Goal: Task Accomplishment & Management: Manage account settings

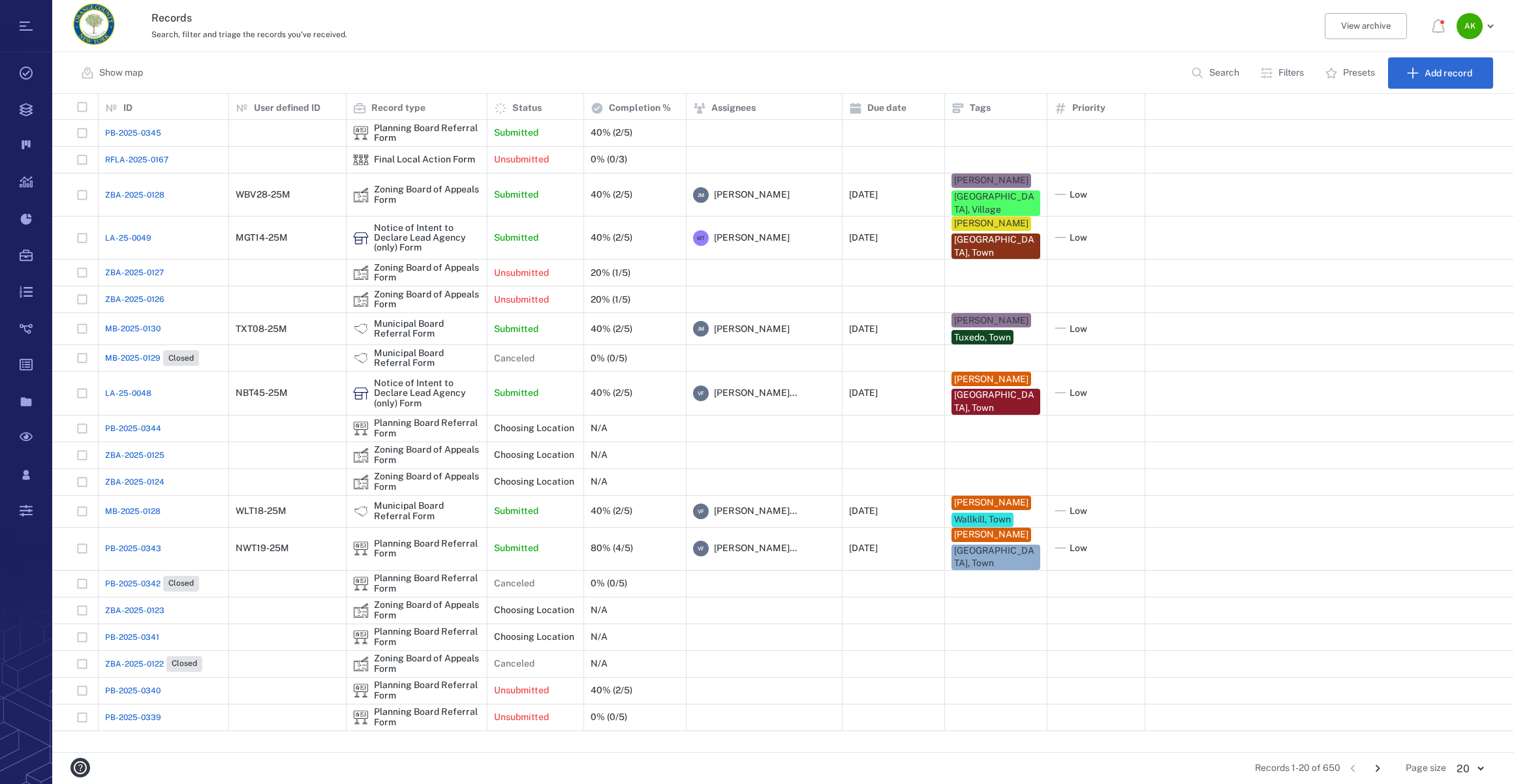
click at [1374, 765] on icon "Go to next page" at bounding box center [1377, 768] width 14 height 14
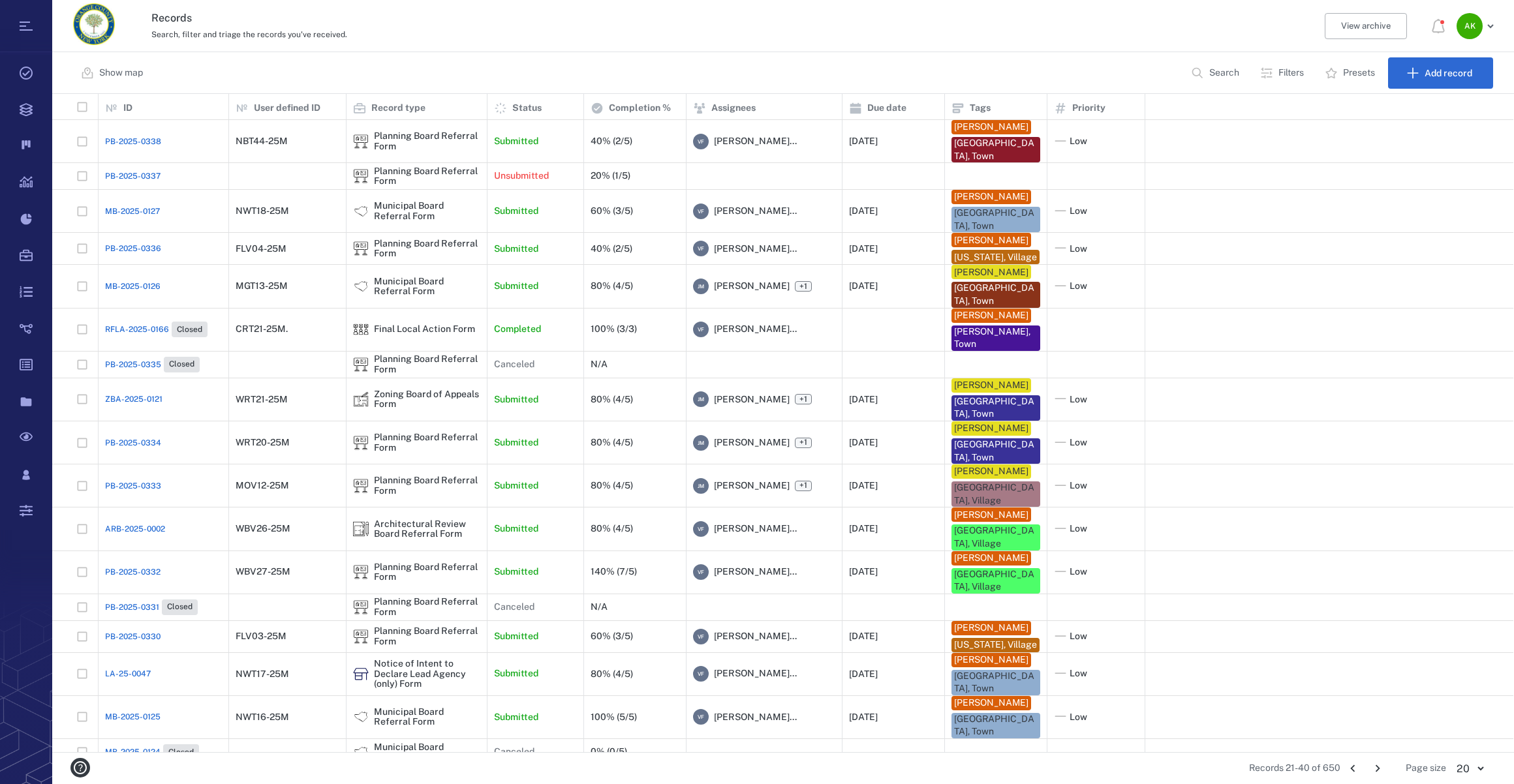
click at [1218, 70] on p "Search" at bounding box center [1224, 72] width 30 height 13
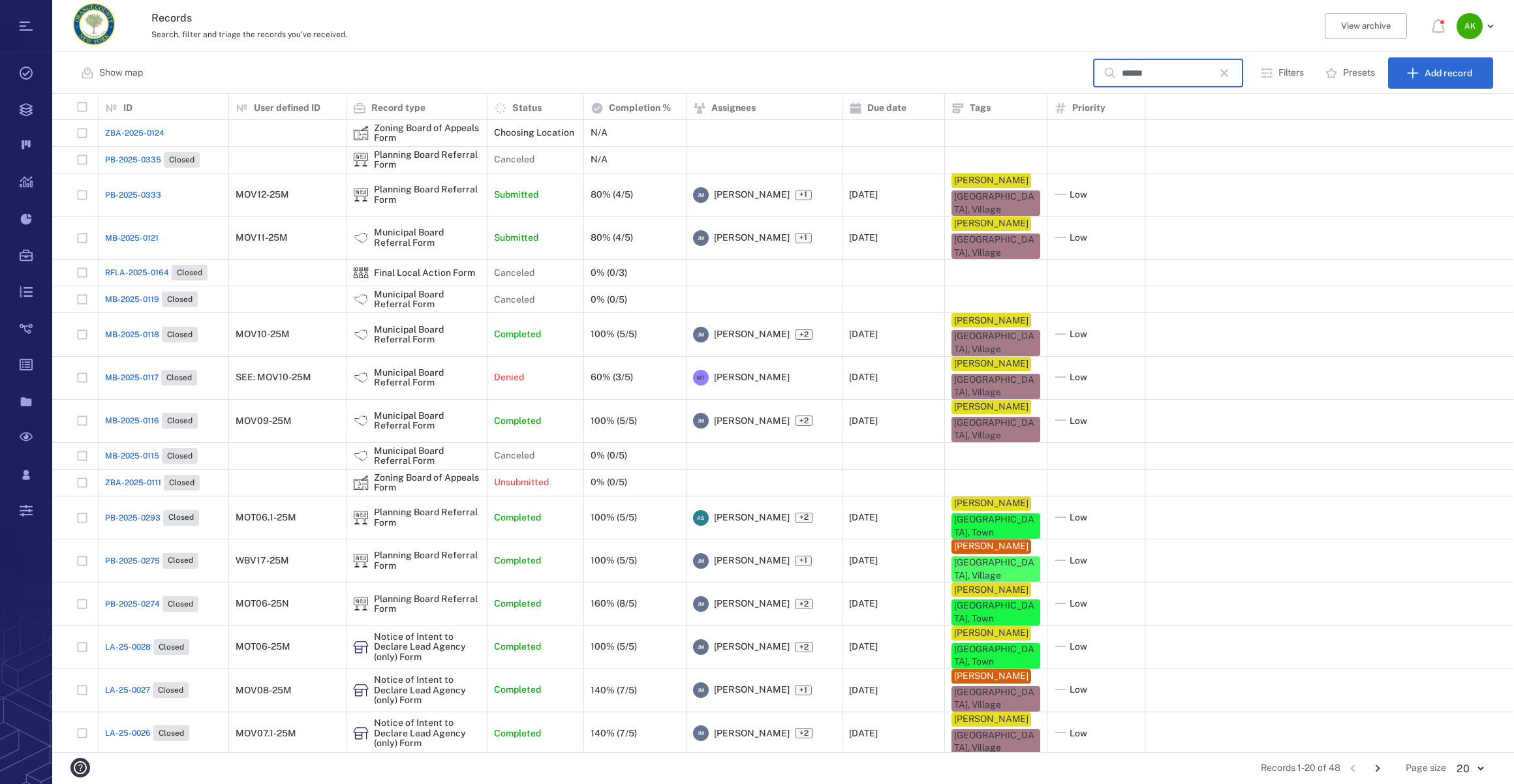
type input "******"
click at [143, 234] on span "MB-2025-0121" at bounding box center [132, 238] width 54 height 12
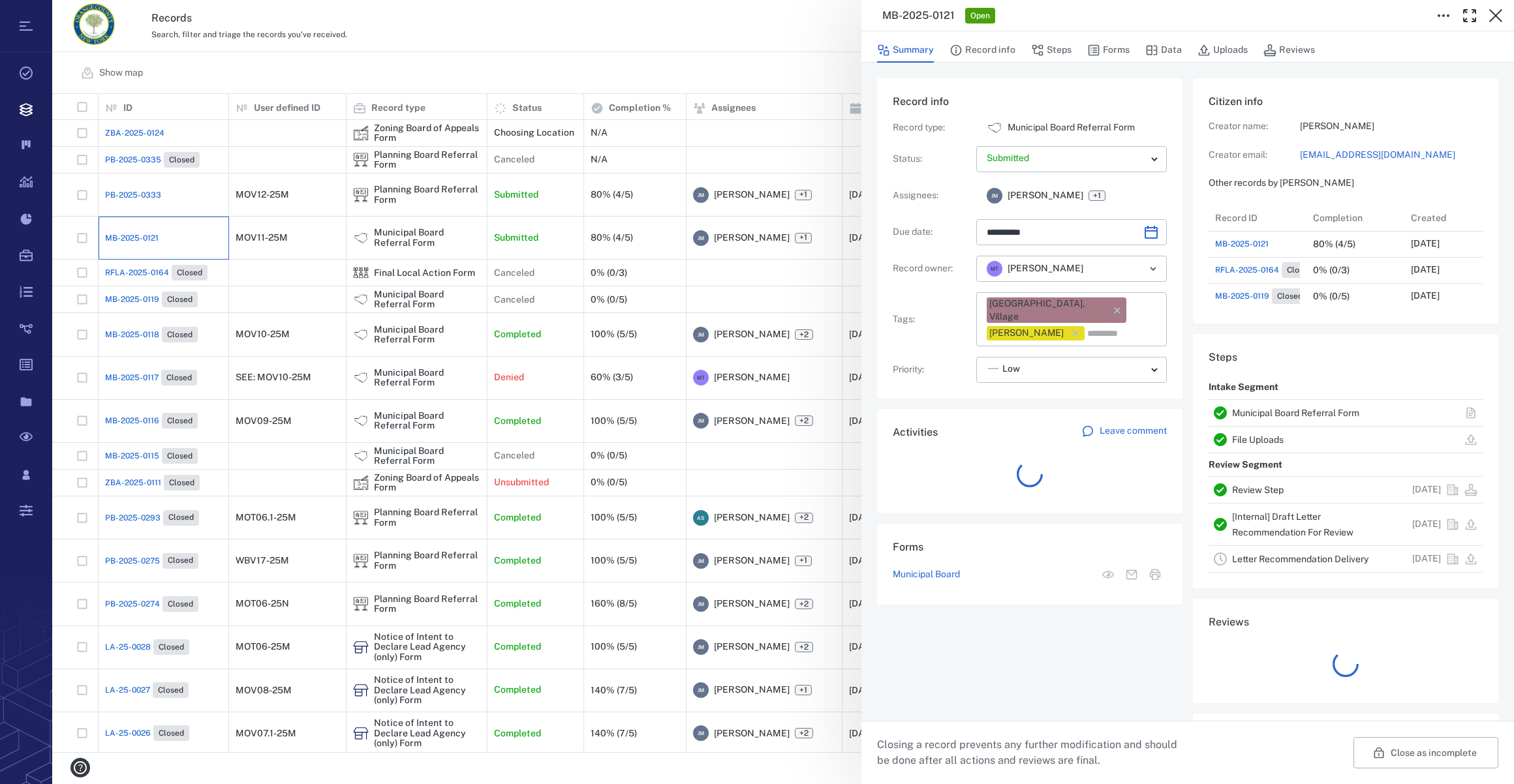
scroll to position [131, 251]
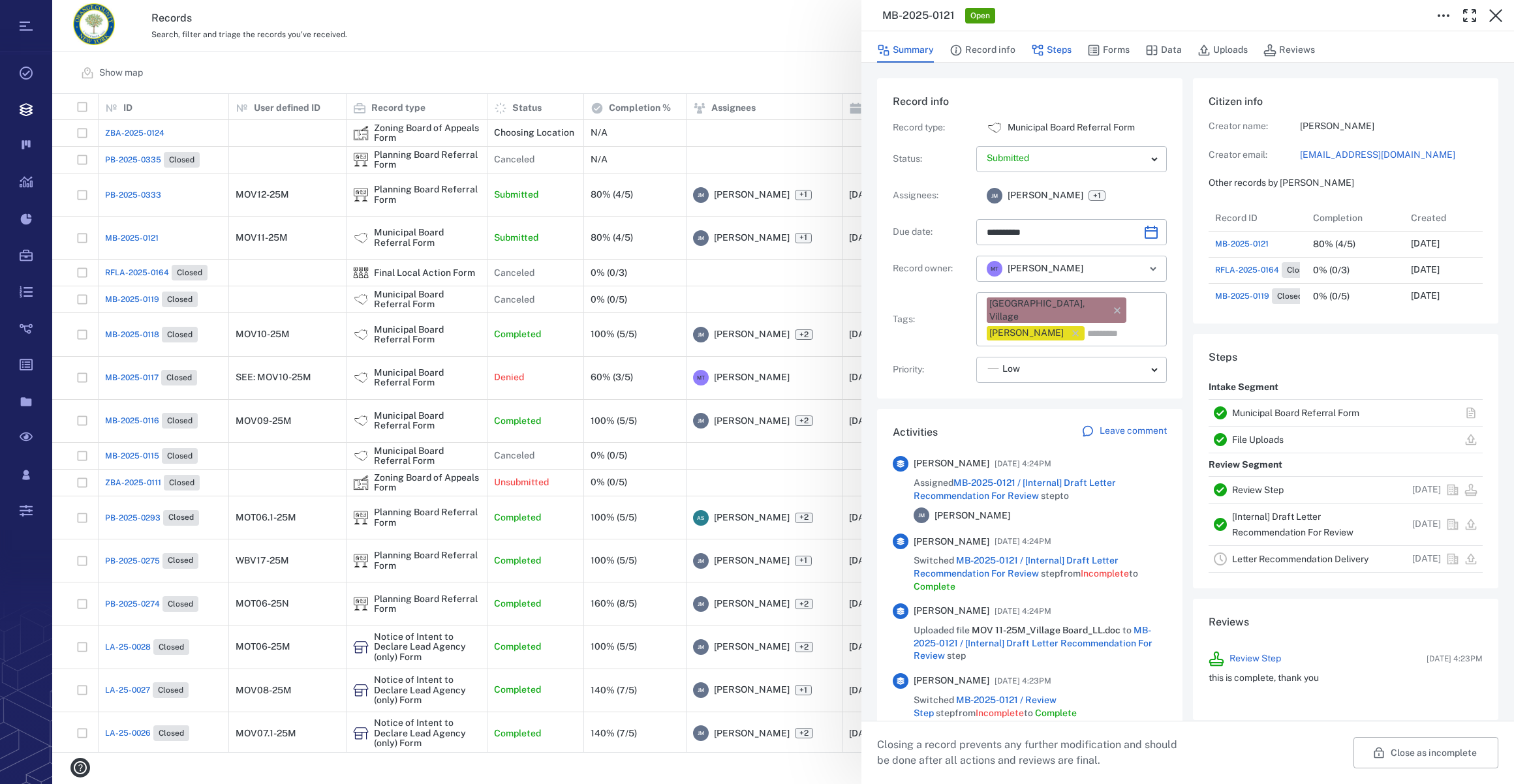
click at [1052, 52] on button "Steps" at bounding box center [1051, 50] width 40 height 25
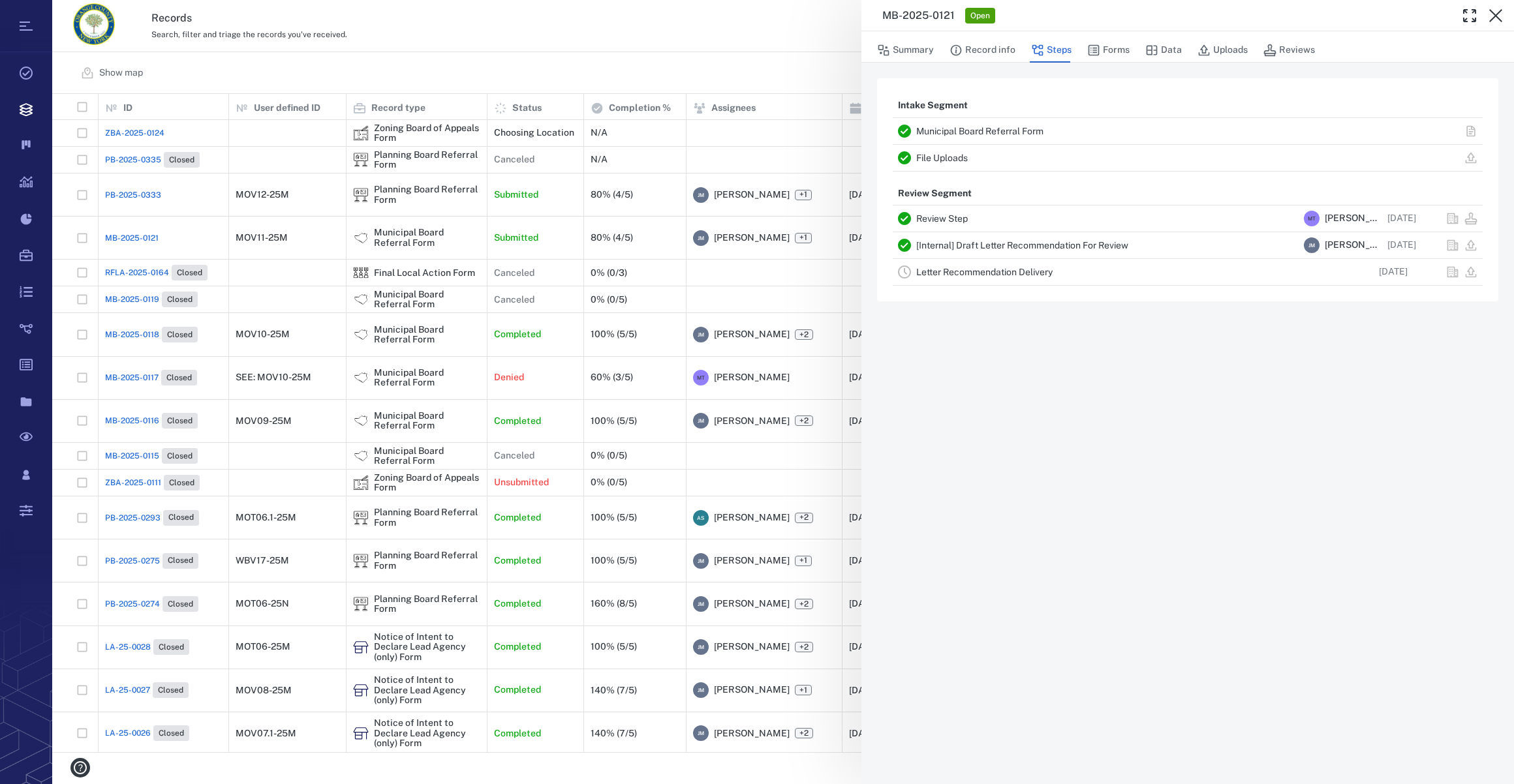
click at [961, 269] on link "Letter Recommendation Delivery" at bounding box center [984, 272] width 137 height 10
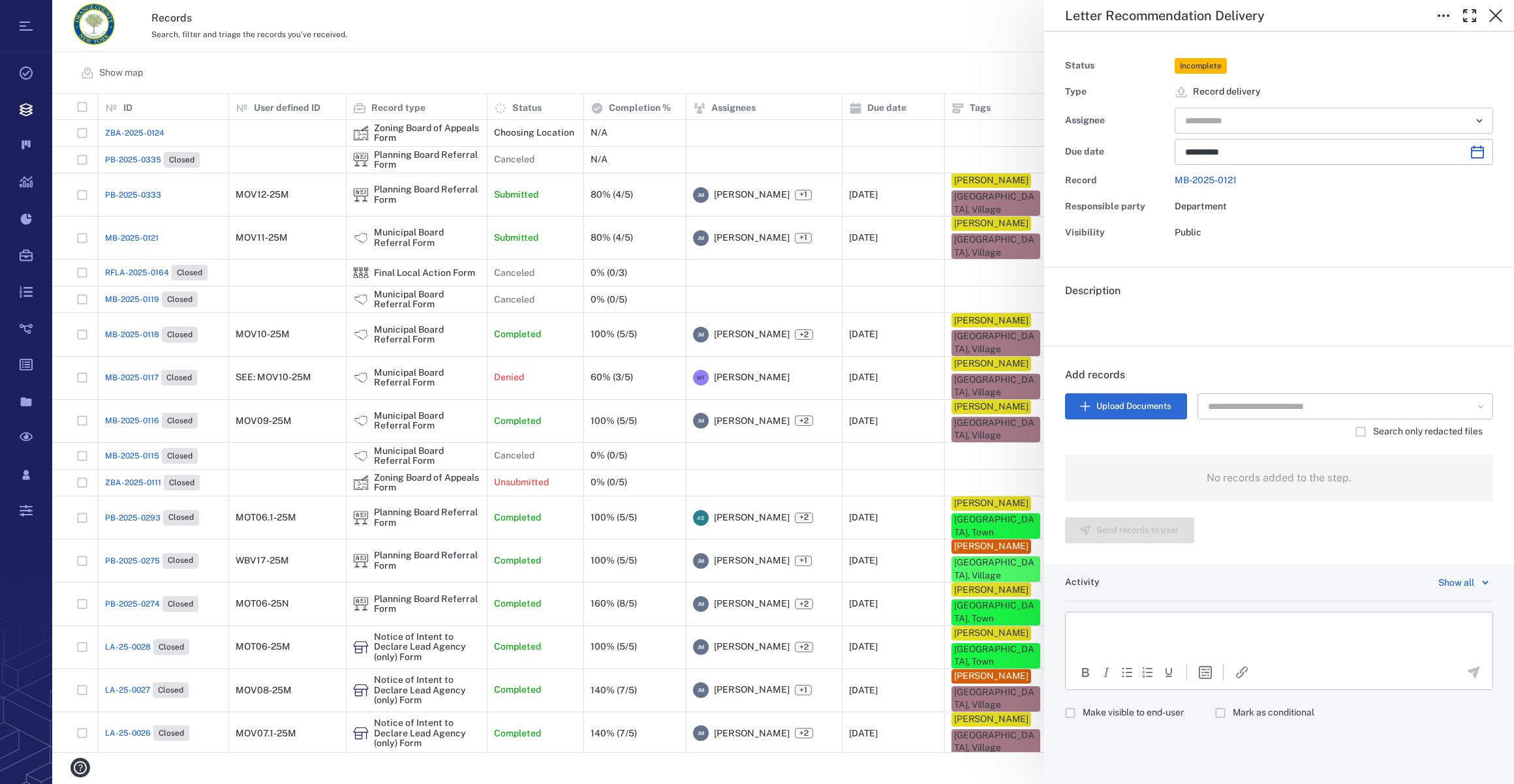
click at [1222, 119] on input "text" at bounding box center [1319, 121] width 270 height 18
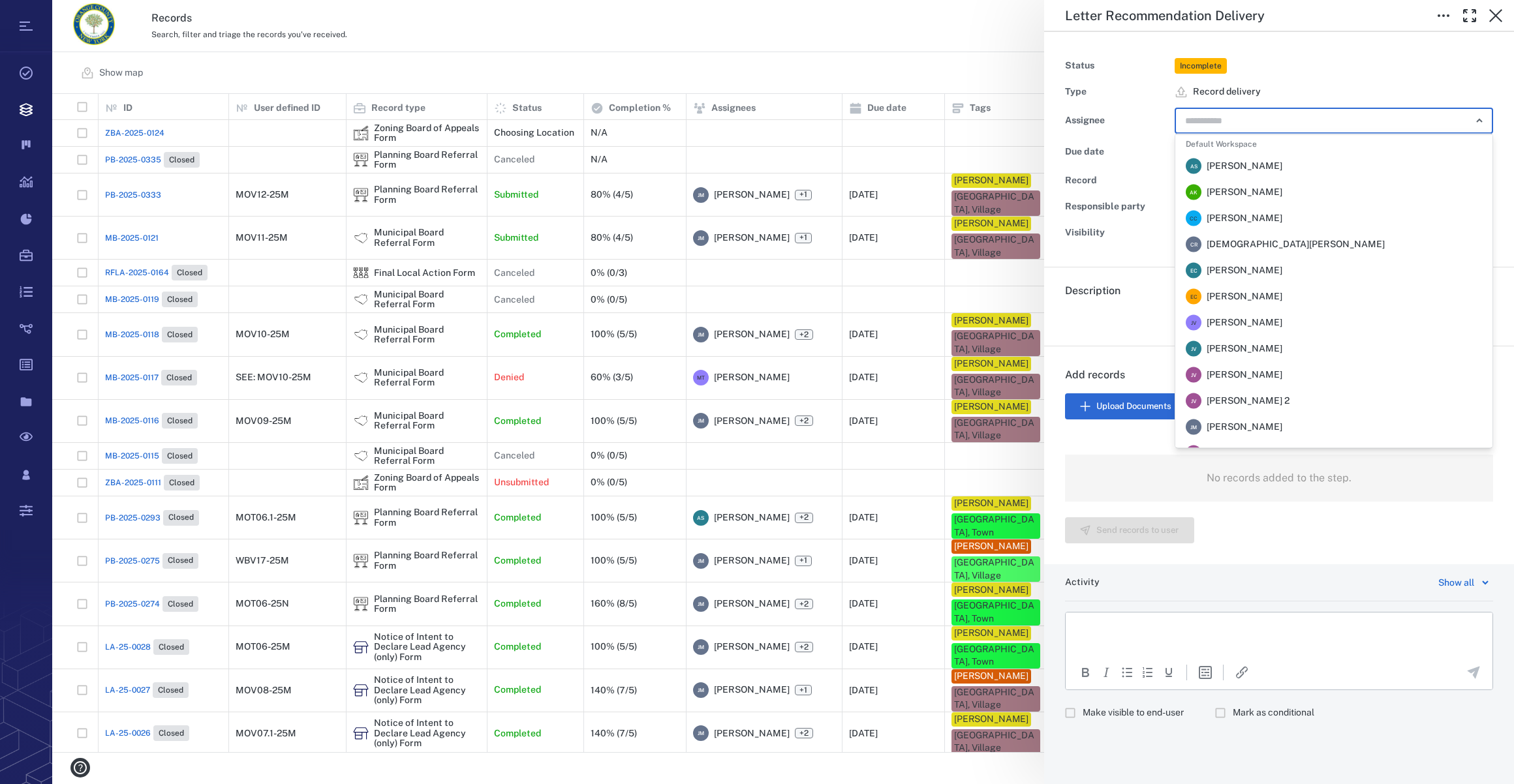
click at [1241, 434] on div "[PERSON_NAME] [PERSON_NAME]" at bounding box center [1233, 427] width 96 height 16
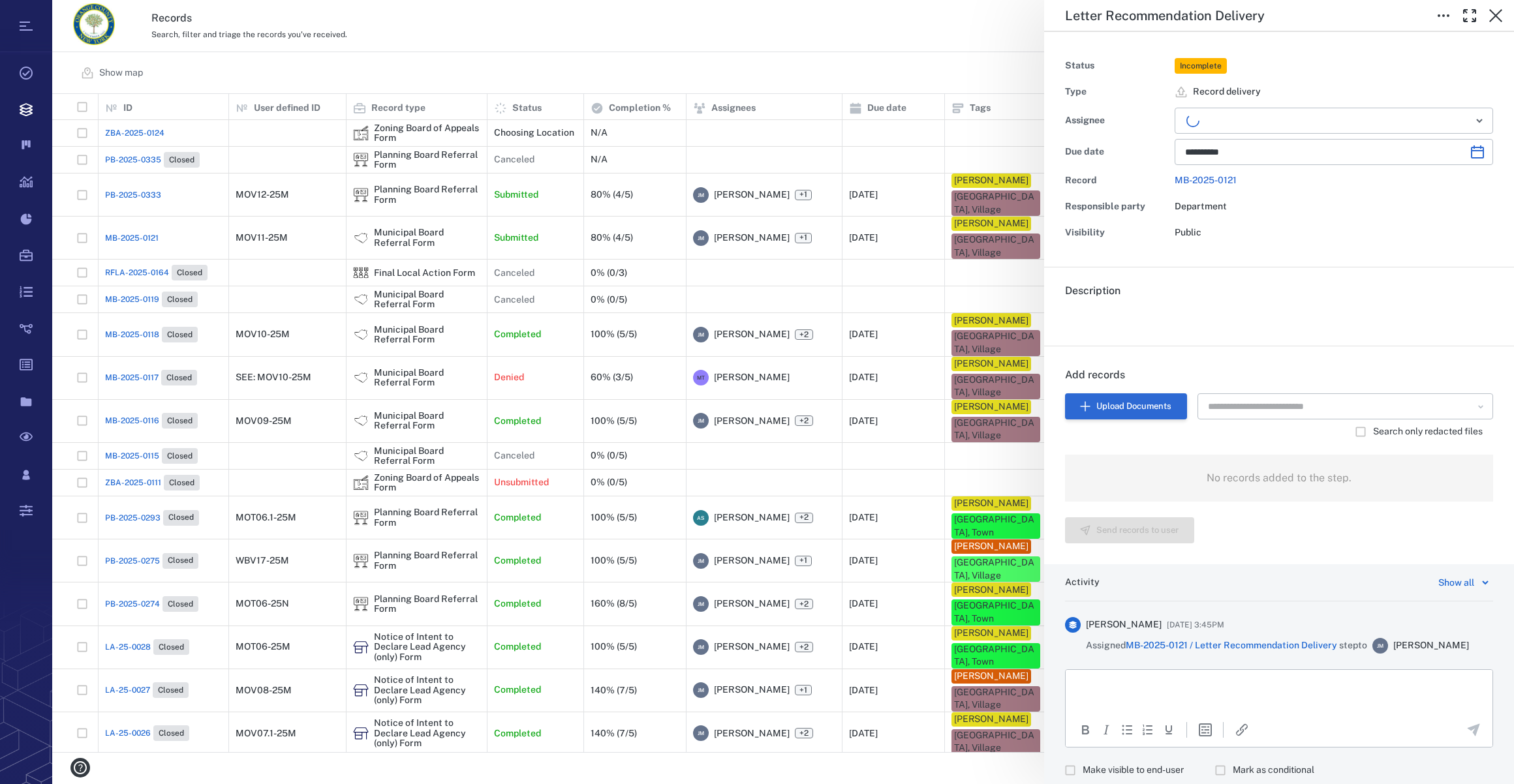
click at [1123, 403] on button "Upload Documents" at bounding box center [1126, 406] width 122 height 26
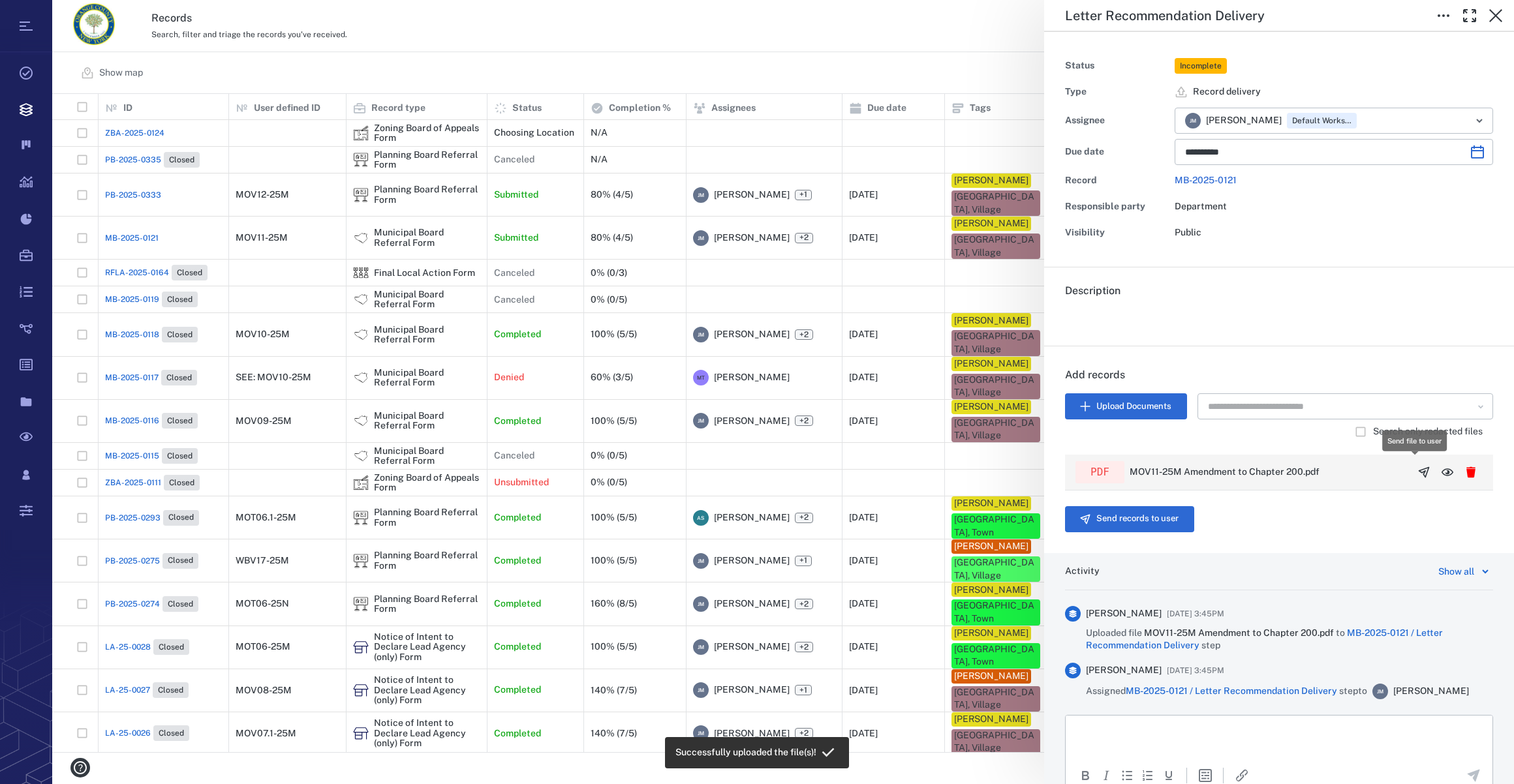
click at [1417, 465] on icon "button" at bounding box center [1423, 471] width 13 height 13
click at [1124, 512] on button "Send records to user" at bounding box center [1129, 519] width 129 height 26
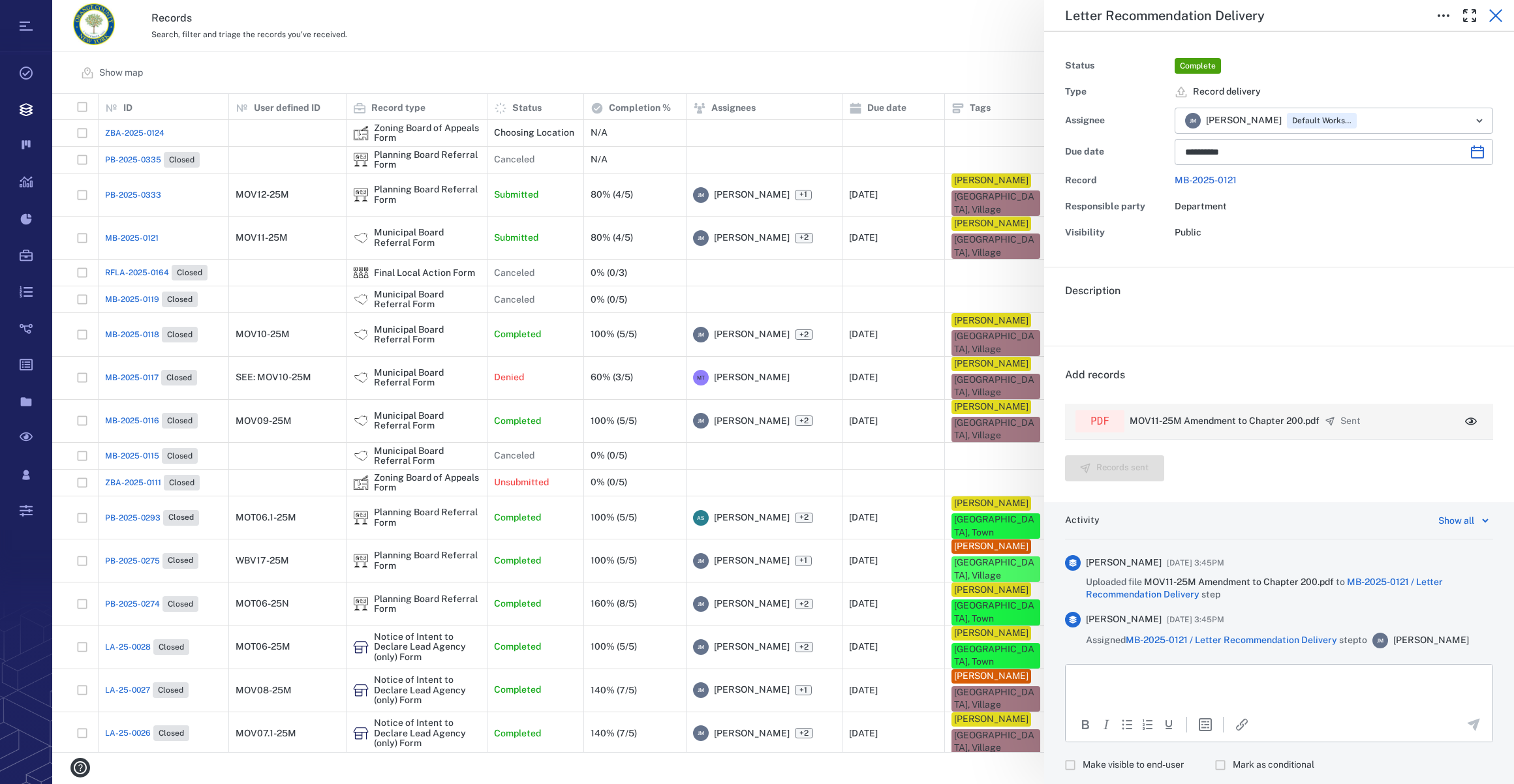
click at [1495, 18] on icon "button" at bounding box center [1495, 15] width 16 height 16
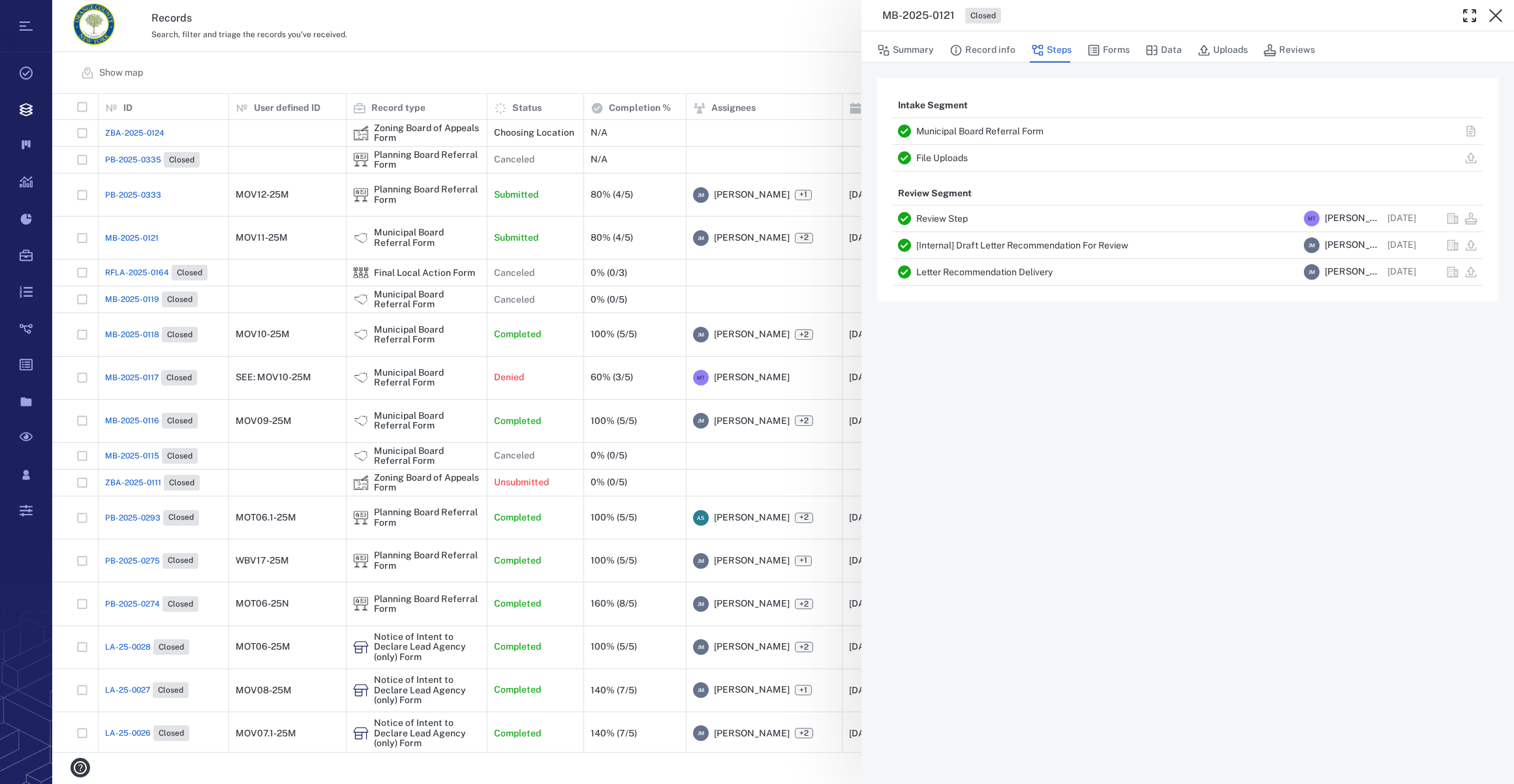
click at [143, 127] on div "MB-2025-0121 Closed Summary Record info Steps Forms Data Uploads Reviews Intake…" at bounding box center [783, 392] width 1462 height 784
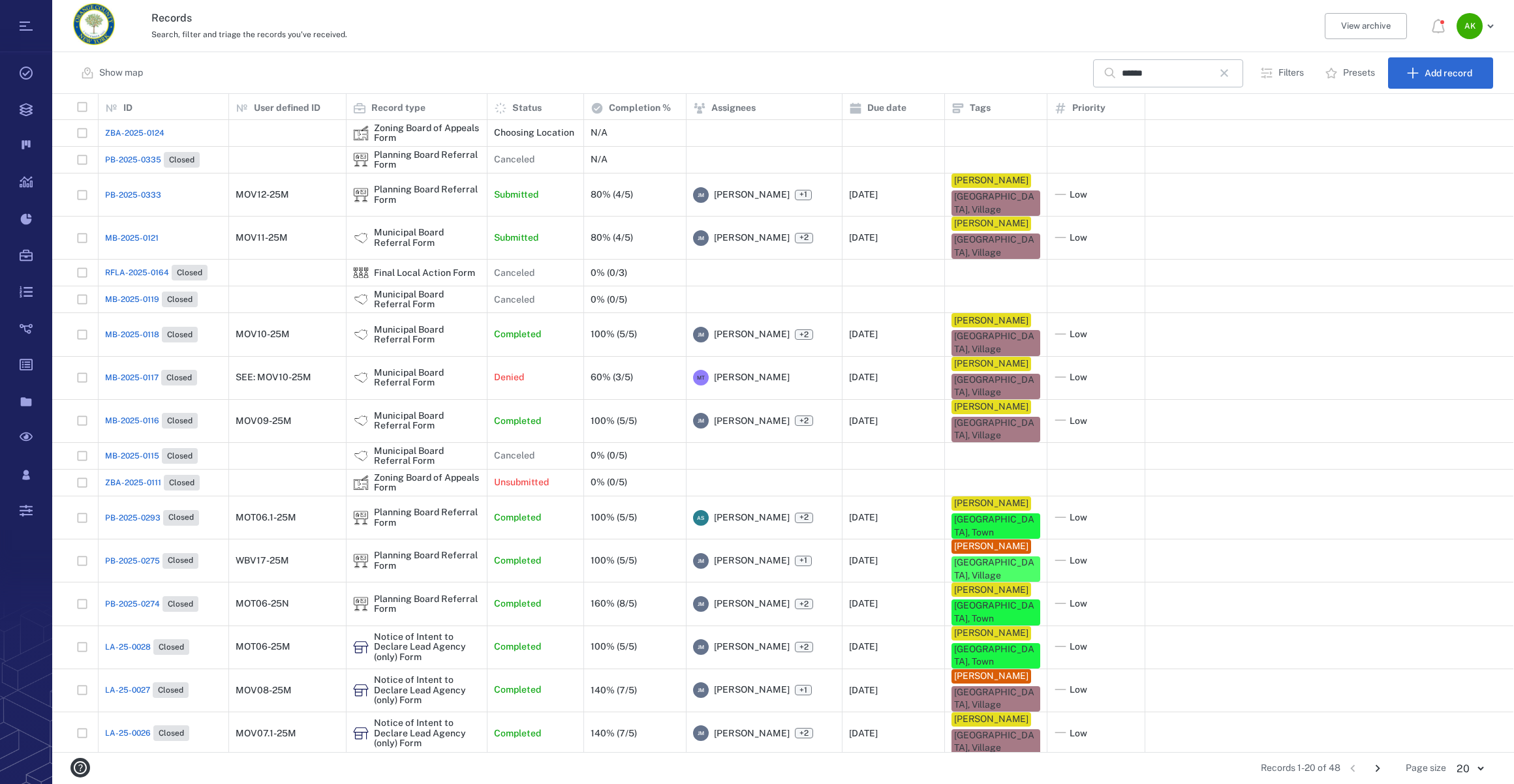
click at [141, 132] on span "ZBA-2025-0124" at bounding box center [135, 134] width 60 height 12
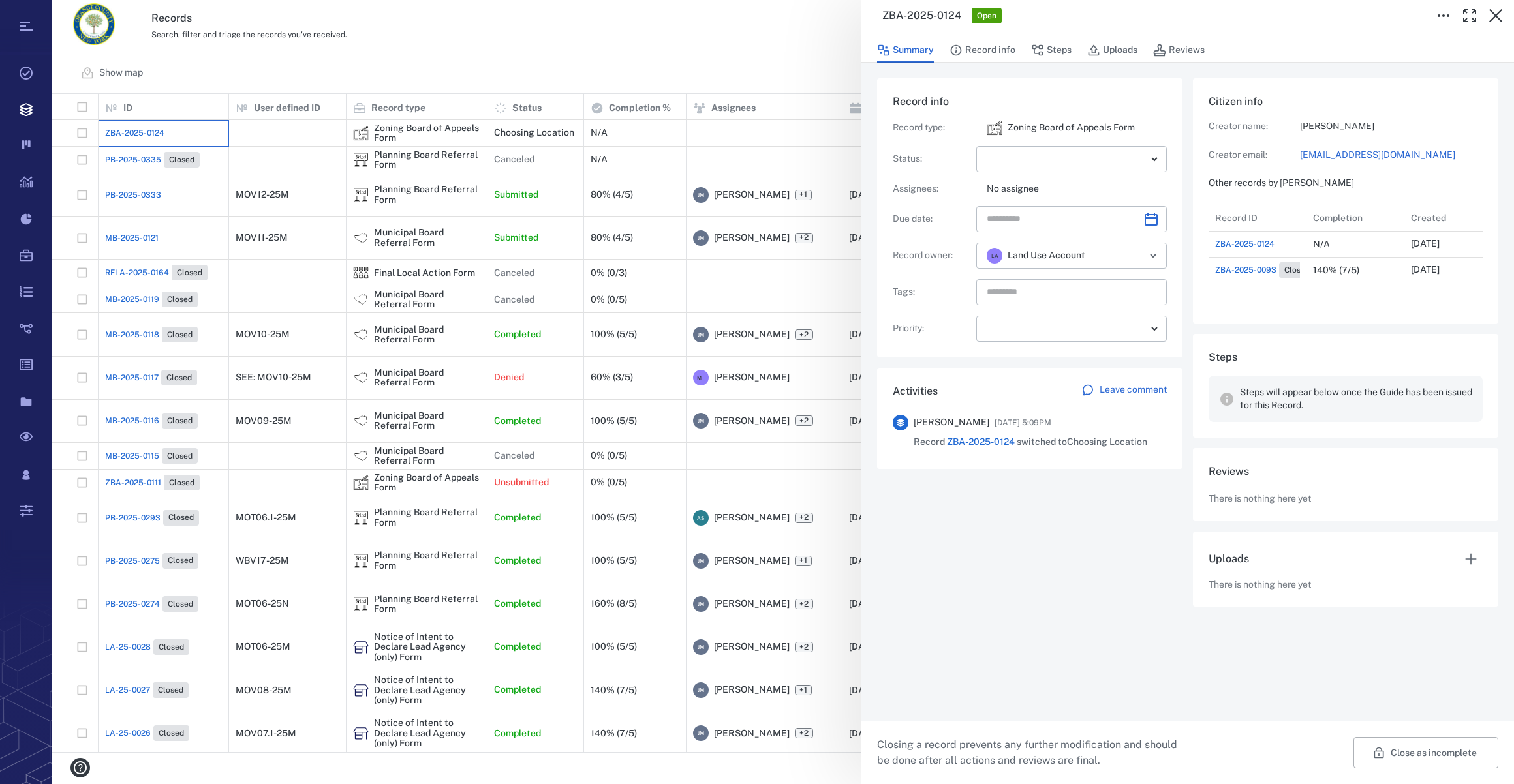
scroll to position [78, 265]
click at [1486, 20] on button "button" at bounding box center [1495, 15] width 26 height 26
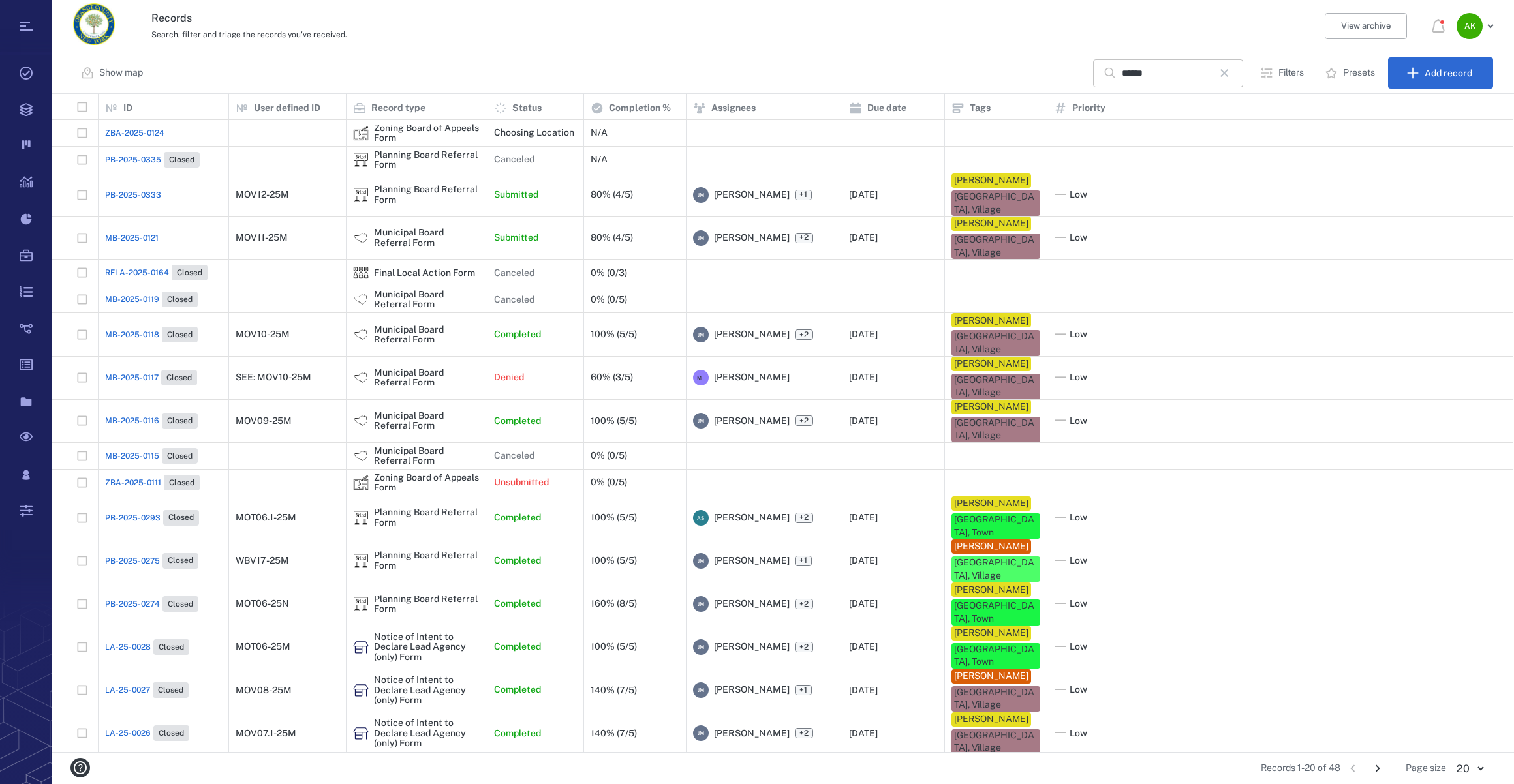
click at [1231, 78] on icon "button" at bounding box center [1224, 72] width 16 height 16
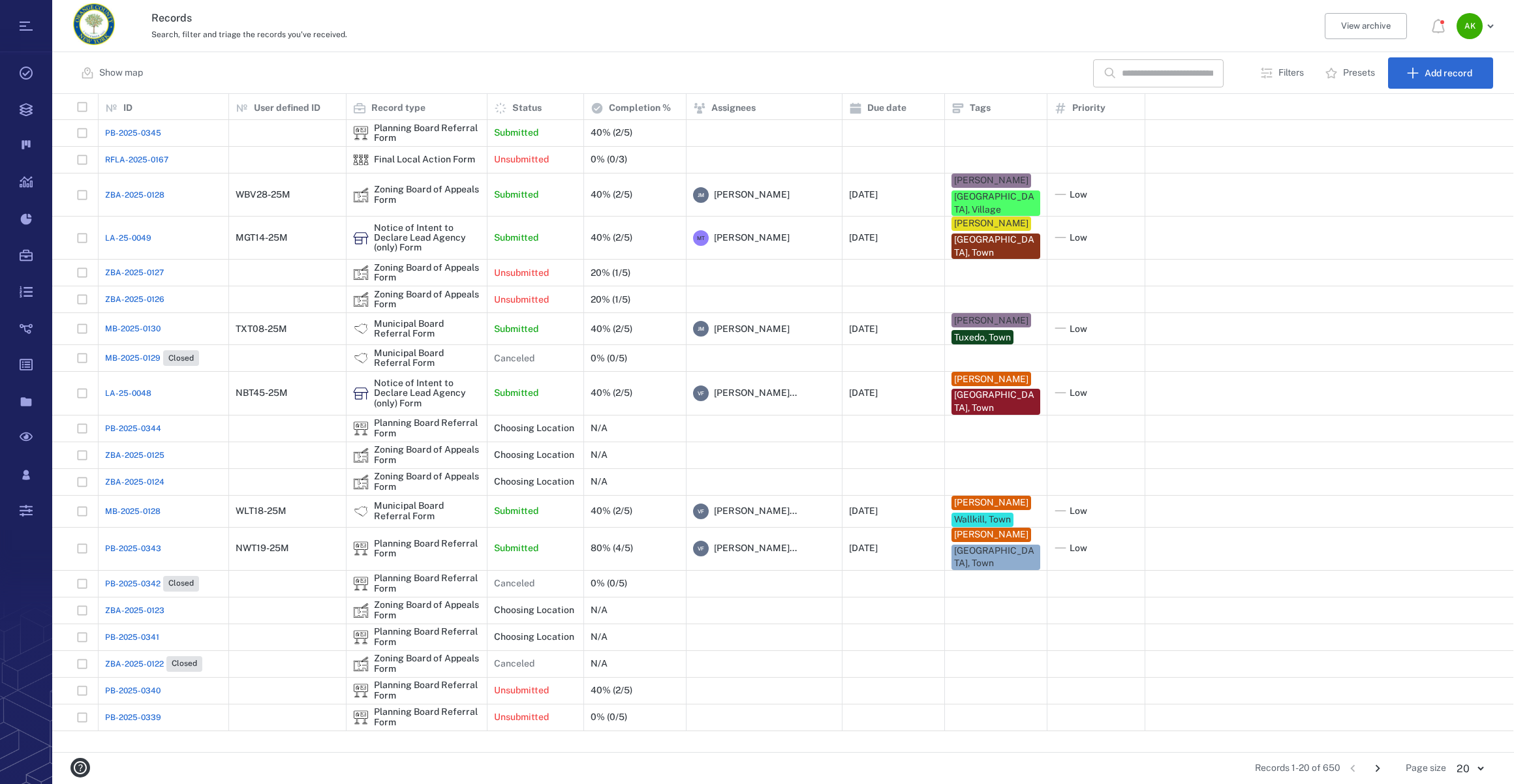
drag, startPoint x: 1163, startPoint y: 75, endPoint x: 1170, endPoint y: 70, distance: 8.6
click at [1163, 75] on input "text" at bounding box center [1167, 74] width 91 height 28
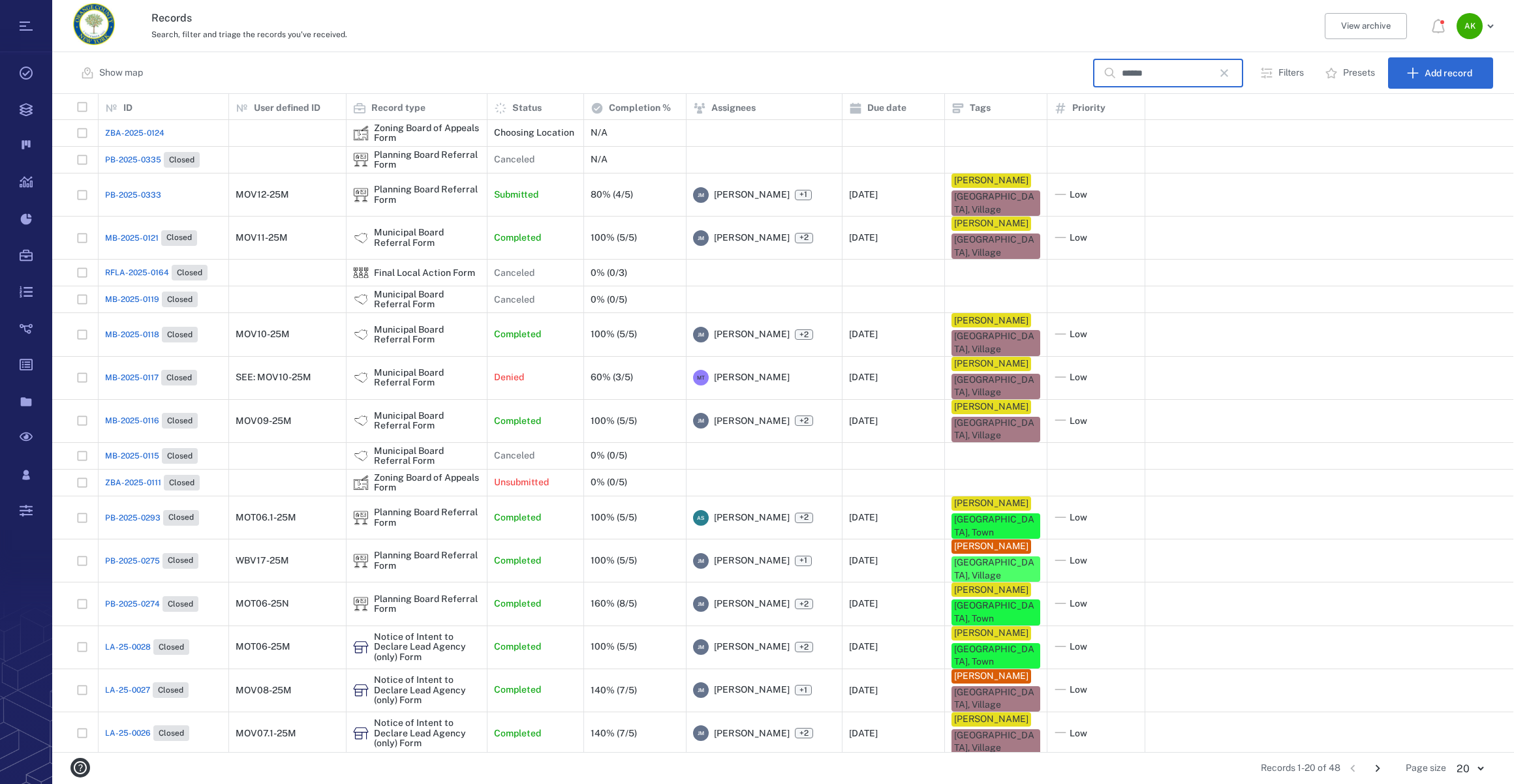
type input "******"
click at [140, 231] on div "MB-2025-0121 Closed" at bounding box center [151, 238] width 92 height 16
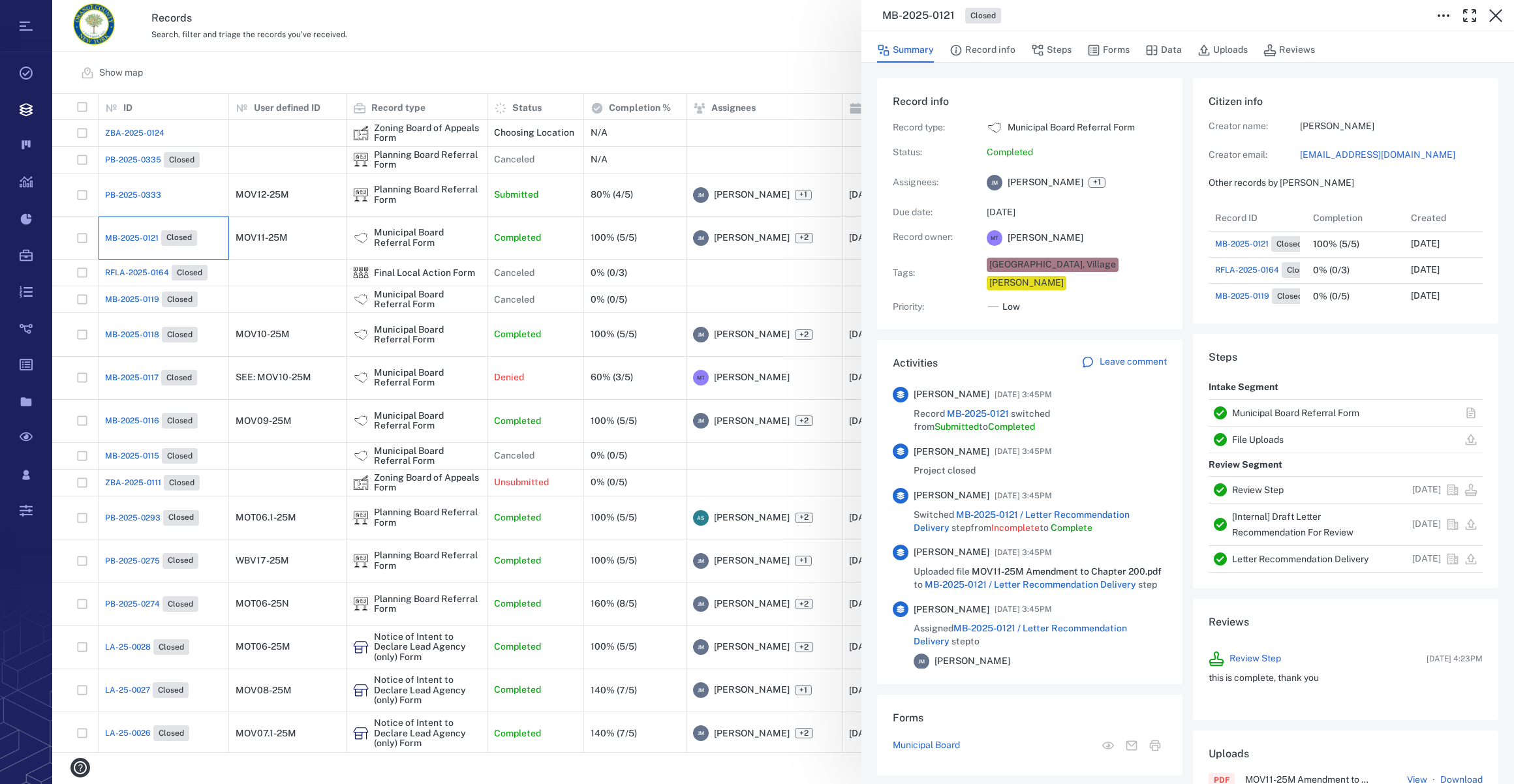
scroll to position [131, 251]
click at [1105, 44] on button "Forms" at bounding box center [1108, 50] width 43 height 25
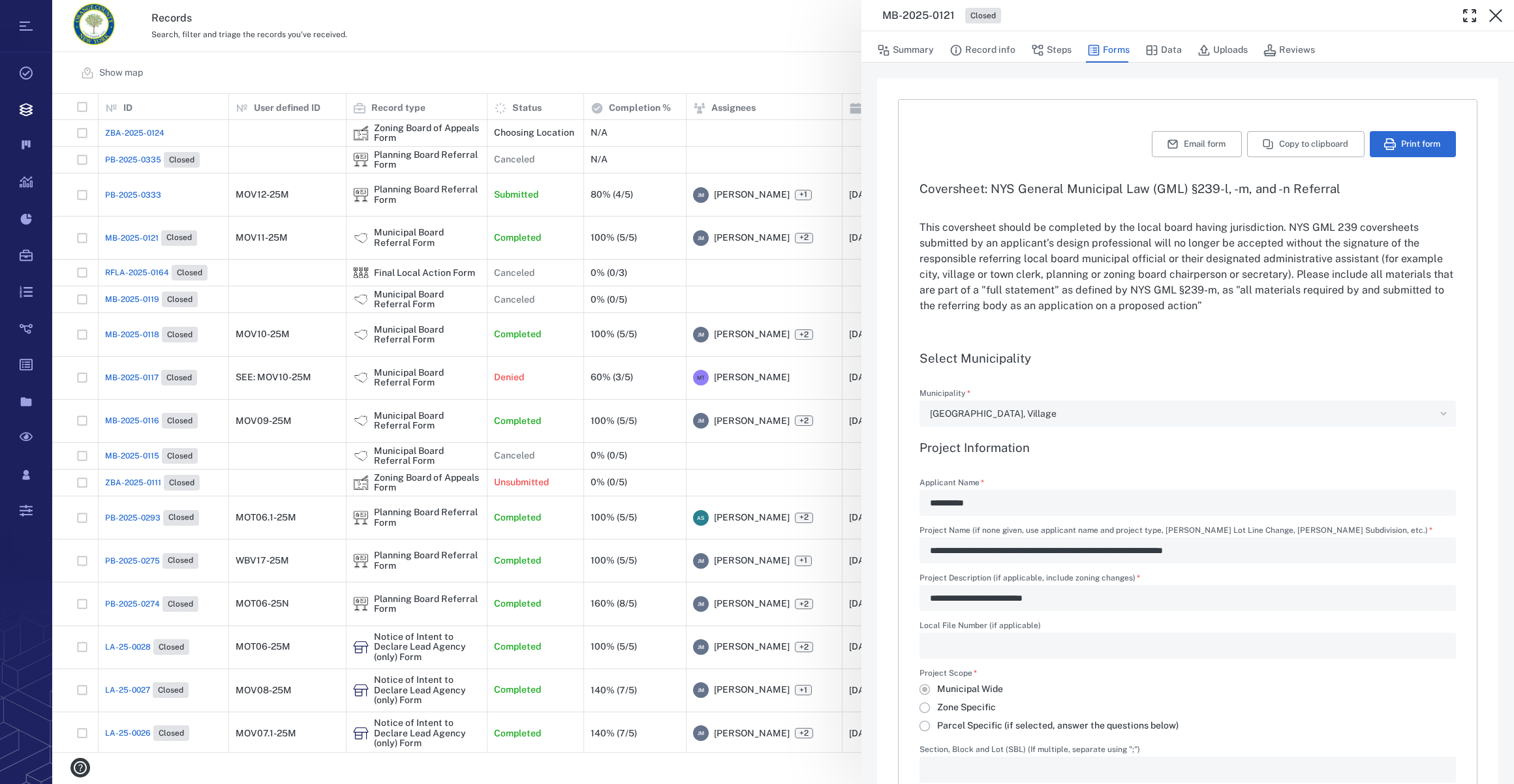
type input "**********"
click at [1234, 52] on button "Uploads" at bounding box center [1222, 50] width 50 height 25
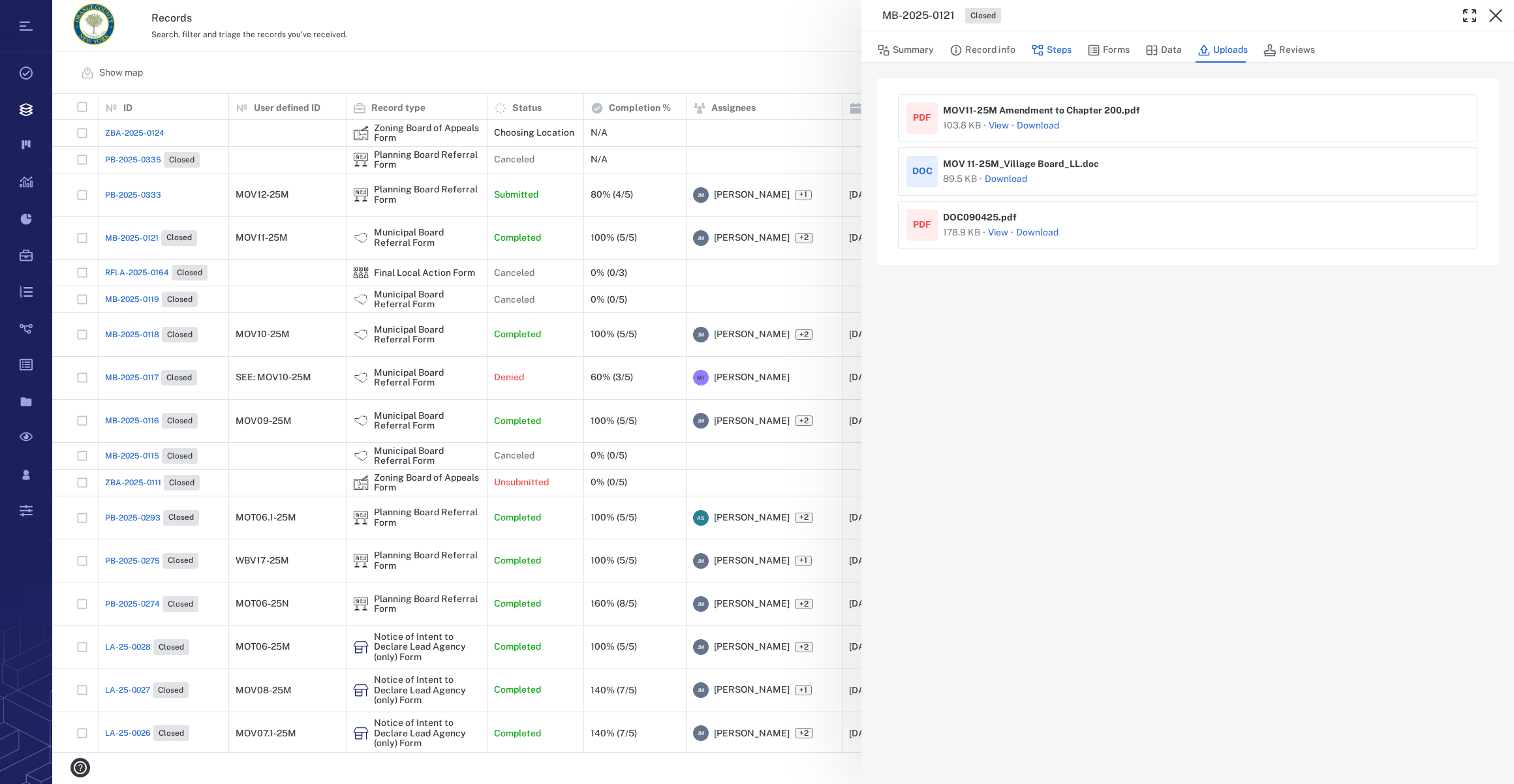
click at [1051, 53] on button "Steps" at bounding box center [1051, 50] width 40 height 25
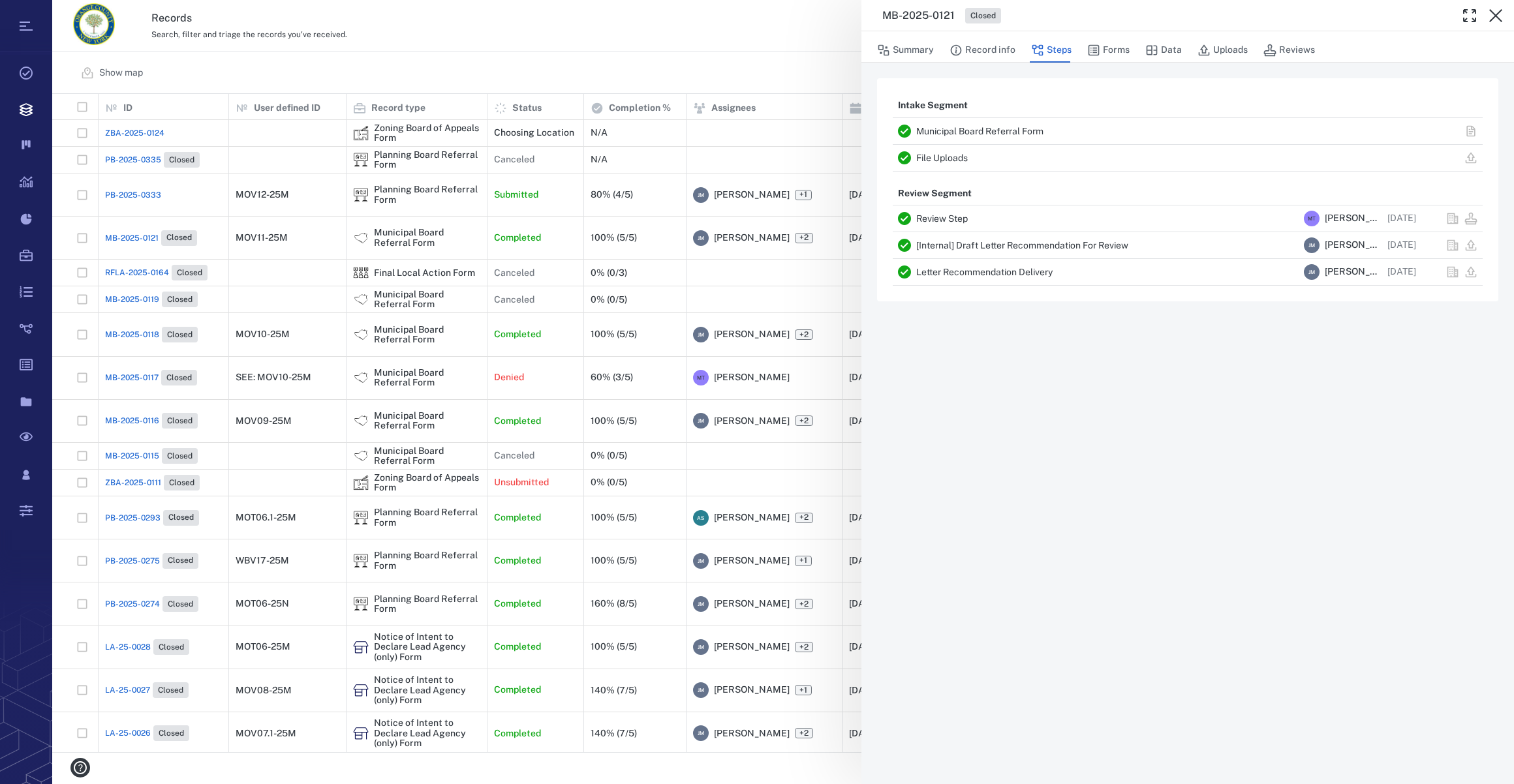
click at [969, 275] on link "Letter Recommendation Delivery" at bounding box center [984, 272] width 137 height 10
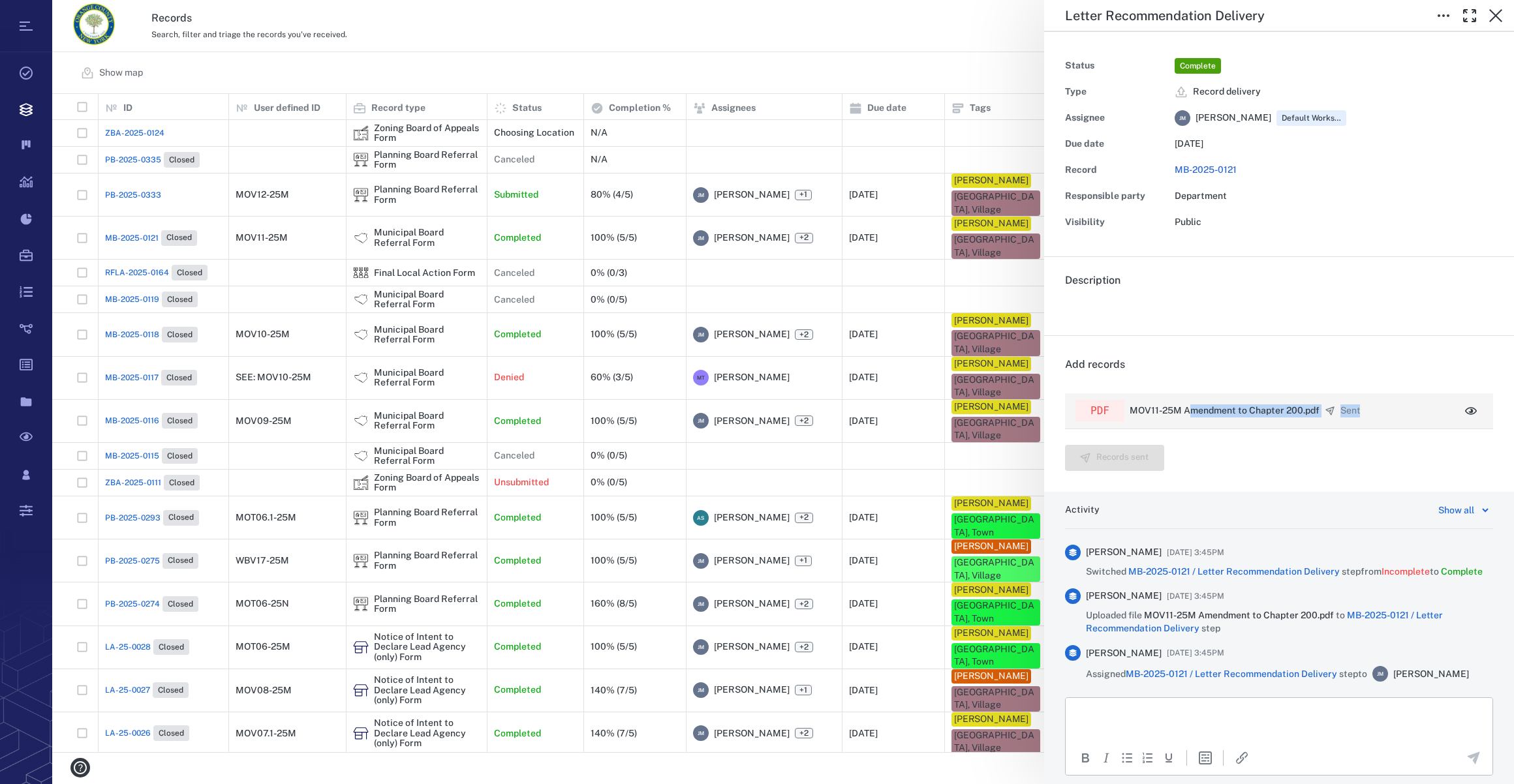
drag, startPoint x: 1187, startPoint y: 411, endPoint x: 1364, endPoint y: 398, distance: 177.5
click at [1364, 400] on div "pdf MOV11-25M Amendment to Chapter 200.pdf Sent" at bounding box center [1264, 411] width 378 height 22
drag, startPoint x: 1364, startPoint y: 398, endPoint x: 1296, endPoint y: 438, distance: 78.9
click at [1289, 451] on div "Add records pdf MOV11-25M Amendment to Chapter 200.pdf Sent Records sent" at bounding box center [1279, 413] width 428 height 114
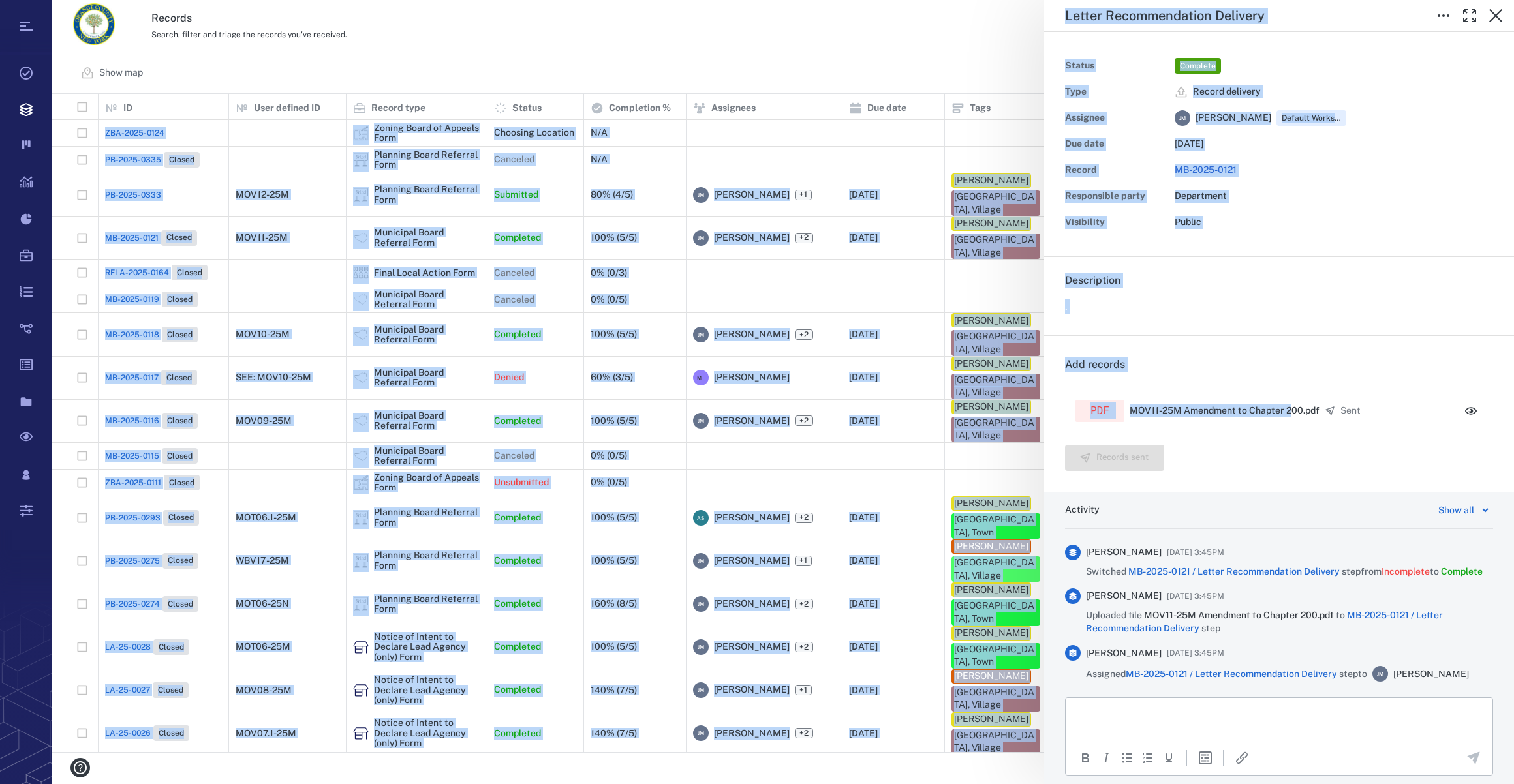
drag, startPoint x: 1292, startPoint y: 412, endPoint x: 1862, endPoint y: 453, distance: 571.5
click at [1513, 453] on html "Tasks Records Boards Dashboard Reports Record types Guide steps Rules Form buil…" at bounding box center [757, 392] width 1514 height 784
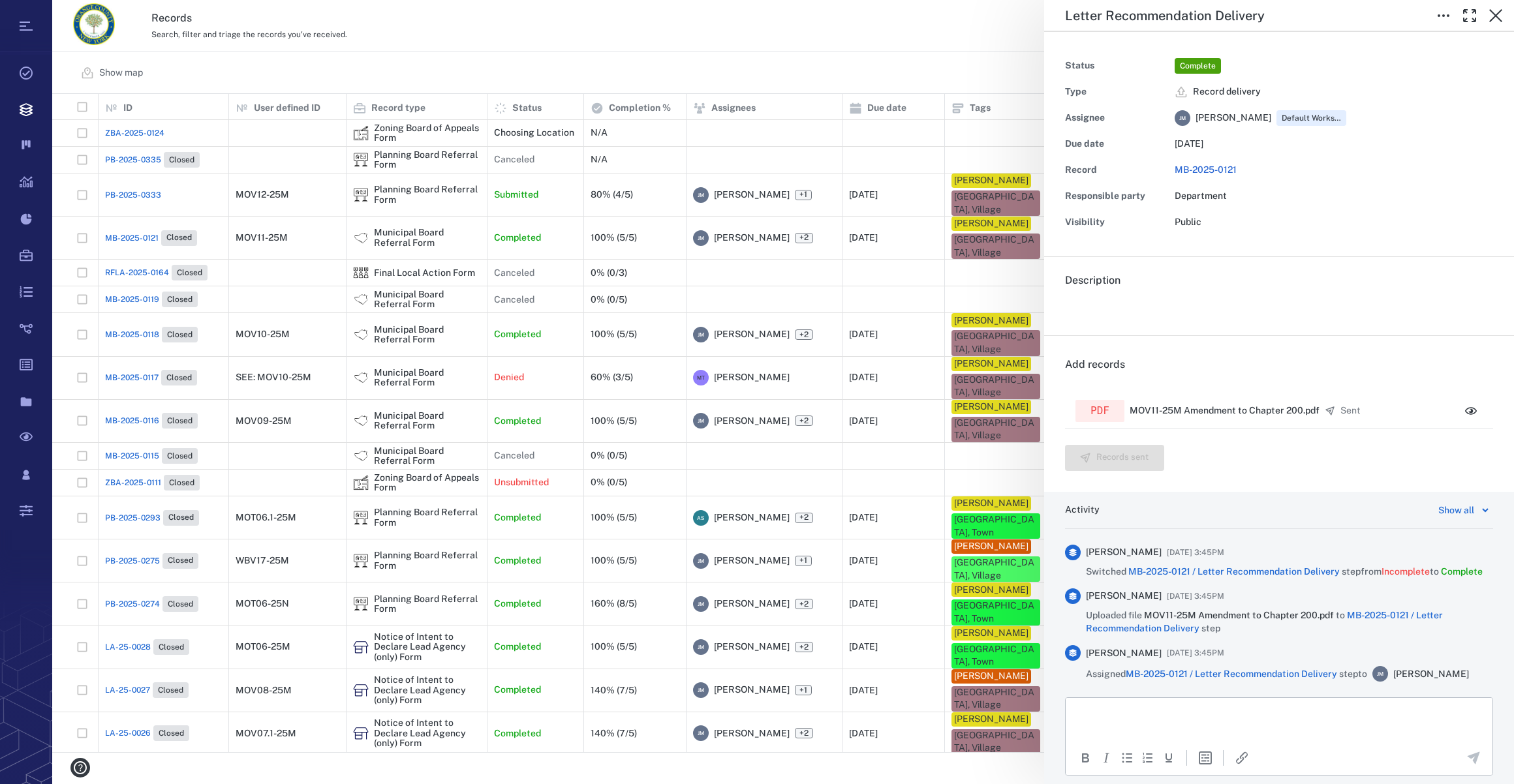
click at [1217, 489] on div "Add records pdf MOV11-25M Amendment to Chapter 200.pdf Sent Records sent" at bounding box center [1279, 413] width 470 height 156
drag, startPoint x: 1089, startPoint y: 409, endPoint x: 1302, endPoint y: 453, distance: 217.5
click at [1302, 453] on div "Add records pdf MOV11-25M Amendment to Chapter 200.pdf Sent Records sent" at bounding box center [1279, 413] width 428 height 114
click at [1489, 10] on icon "button" at bounding box center [1495, 15] width 16 height 16
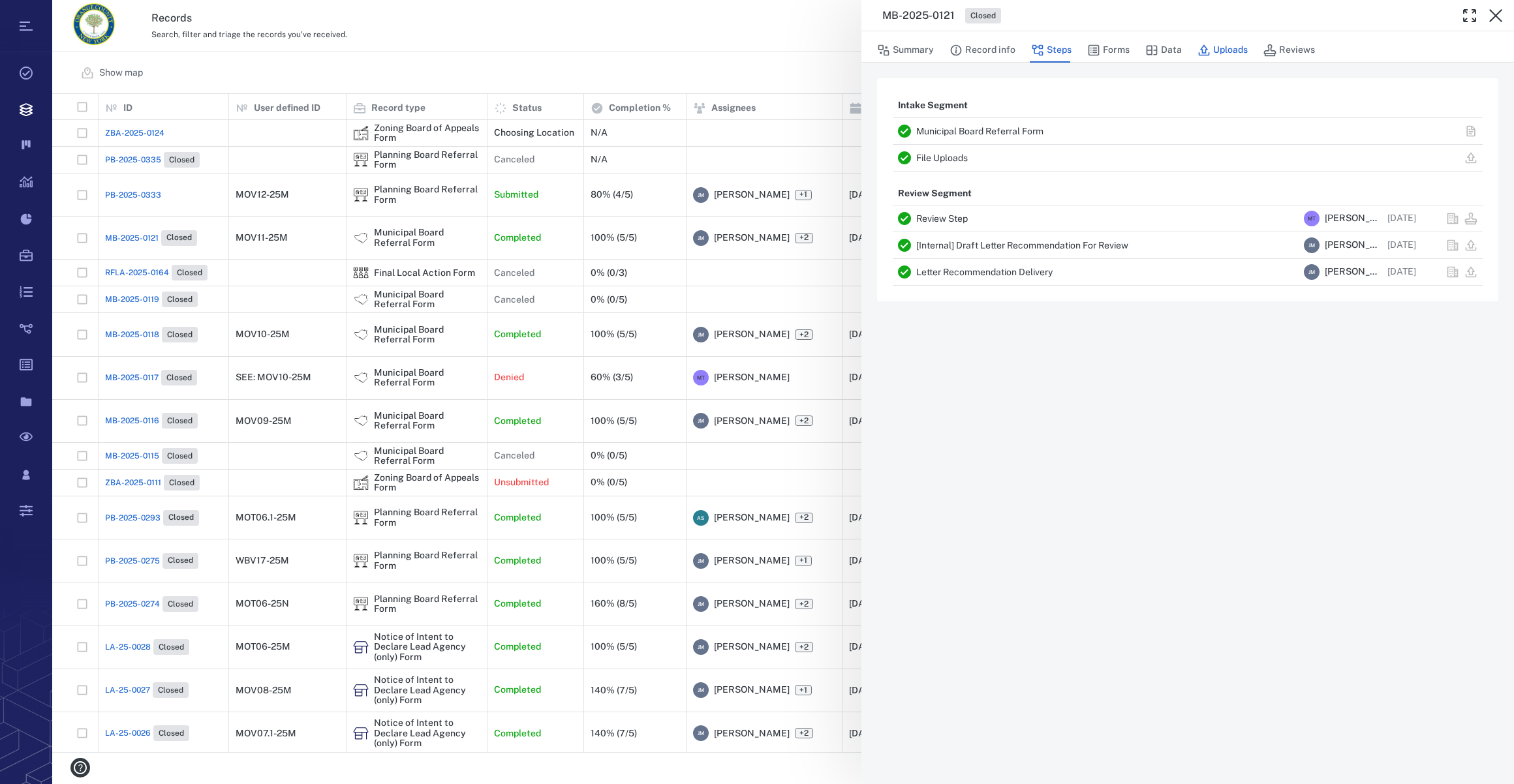
click at [1227, 52] on button "Uploads" at bounding box center [1222, 50] width 50 height 25
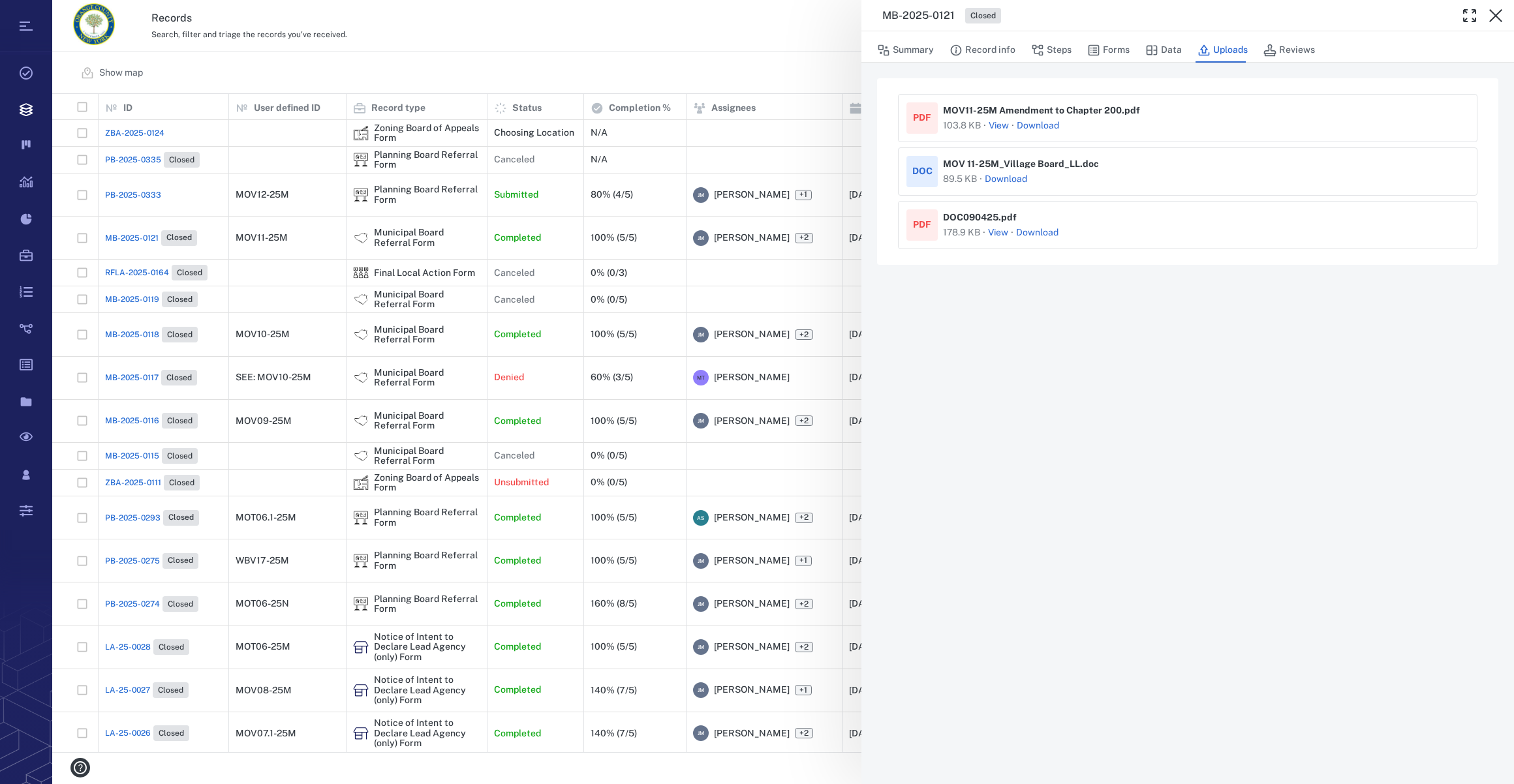
click at [1037, 124] on link "Download" at bounding box center [1037, 125] width 43 height 13
